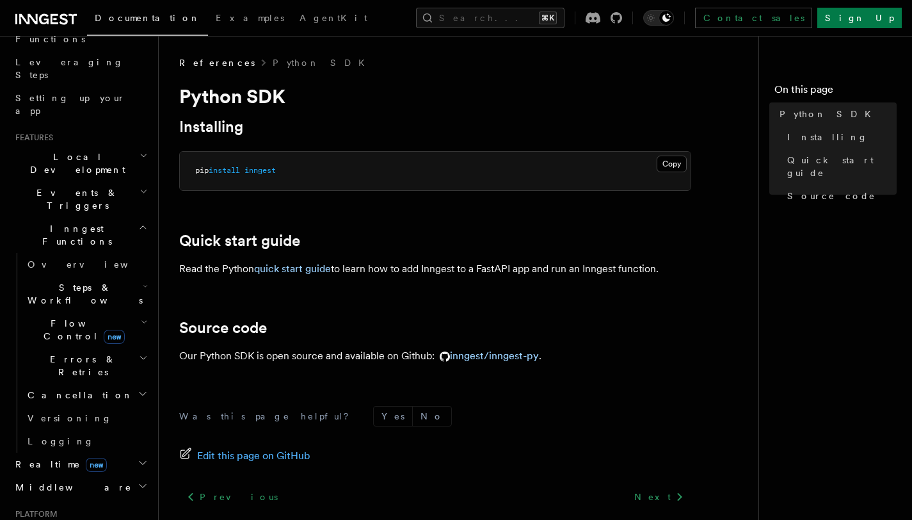
scroll to position [195, 0]
click at [92, 278] on span "Steps & Workflows" at bounding box center [82, 291] width 120 height 26
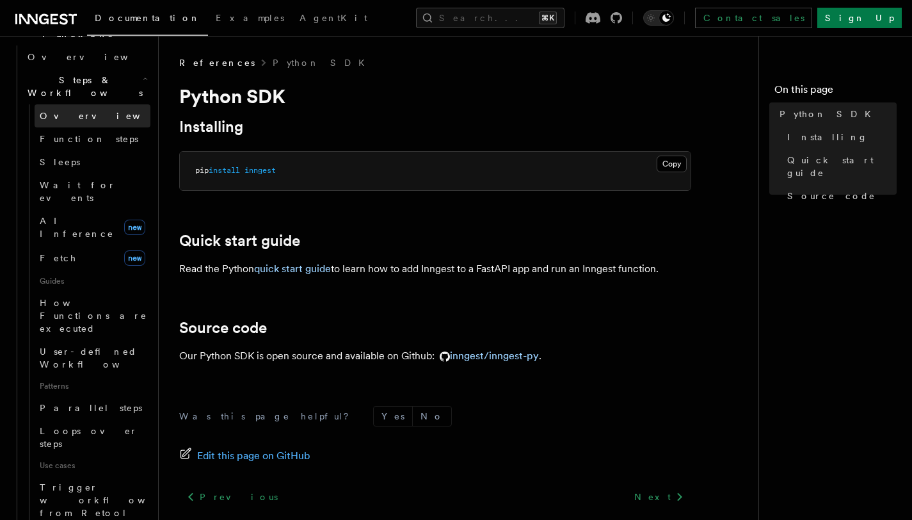
scroll to position [398, 0]
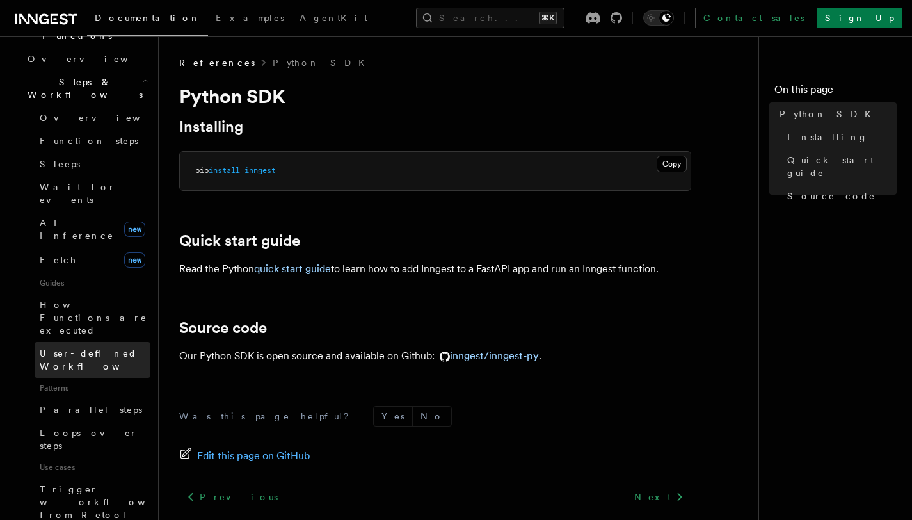
click at [79, 348] on span "User-defined Workflows" at bounding box center [97, 359] width 115 height 23
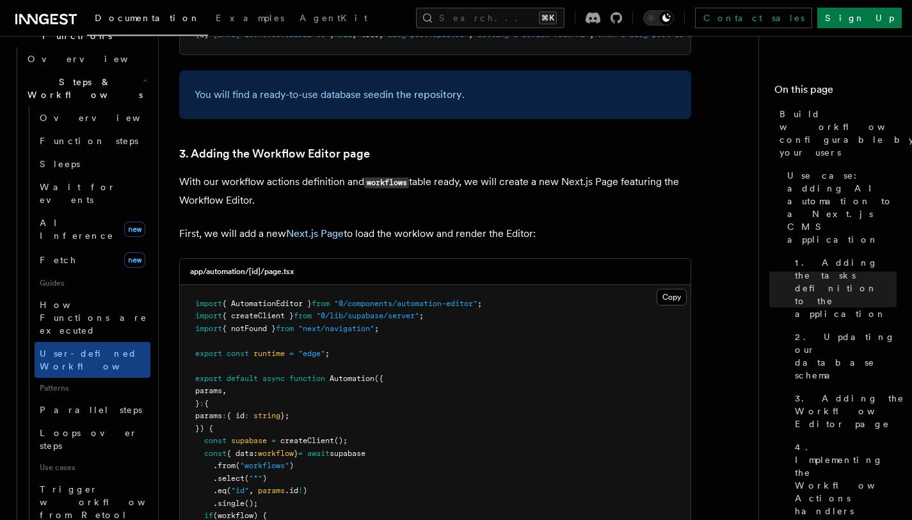
scroll to position [2623, 0]
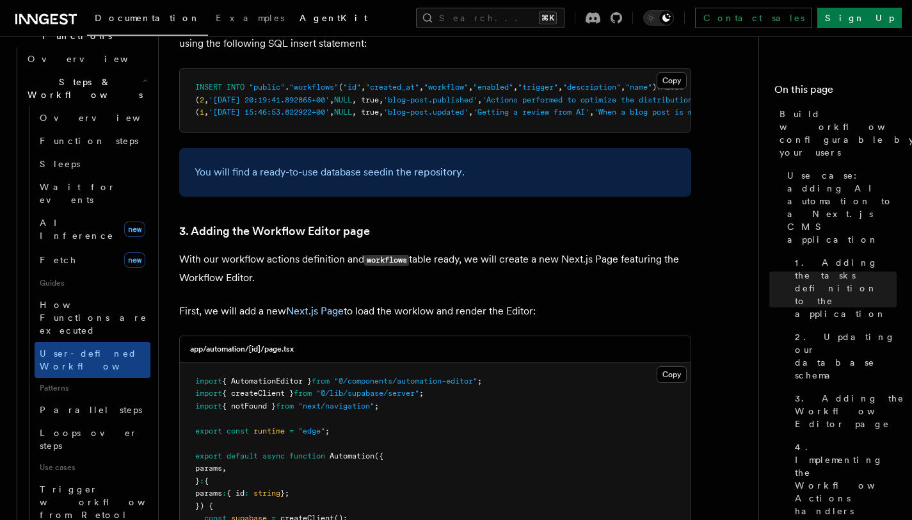
click at [300, 17] on span "AgentKit" at bounding box center [334, 18] width 68 height 10
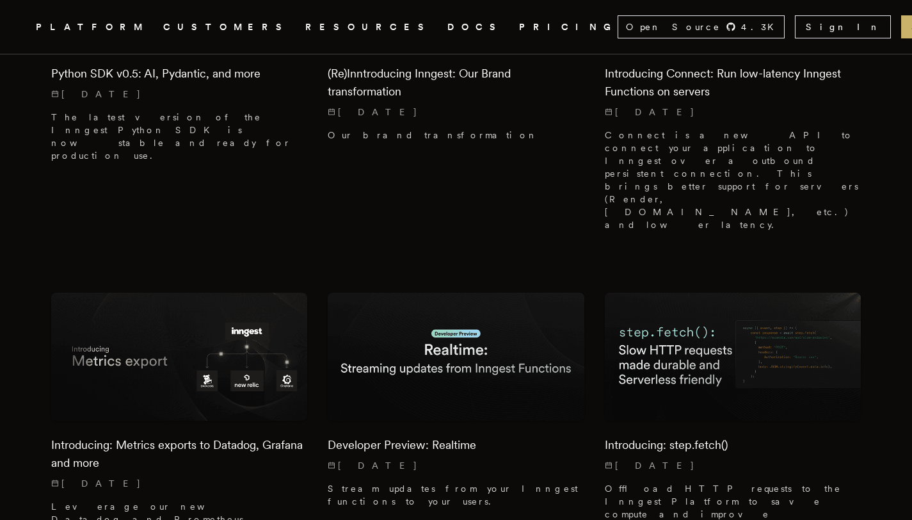
scroll to position [701, 0]
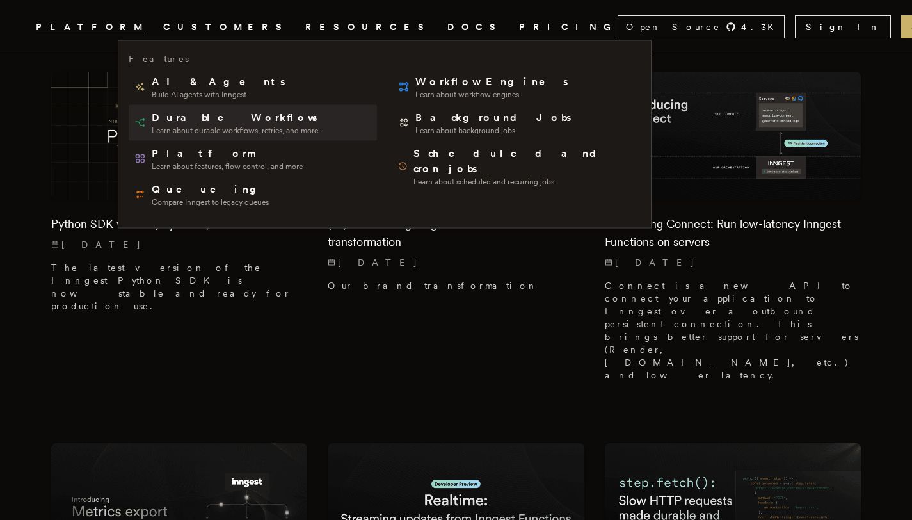
click at [185, 117] on span "Durable Workflows" at bounding box center [236, 117] width 168 height 15
